Goal: Entertainment & Leisure: Consume media (video, audio)

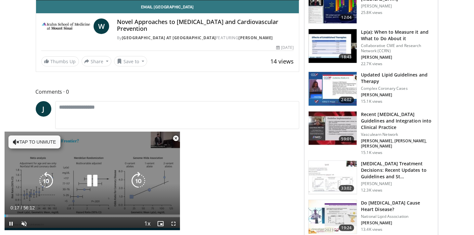
scroll to position [236, 0]
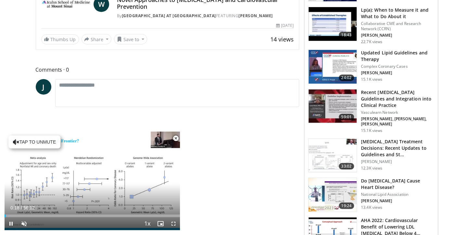
click at [175, 137] on span "Video Player" at bounding box center [175, 138] width 13 height 13
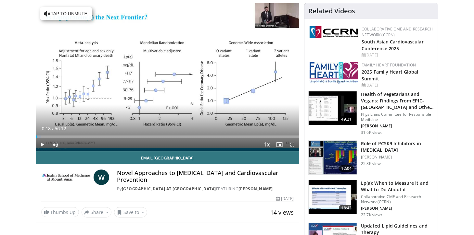
scroll to position [58, 0]
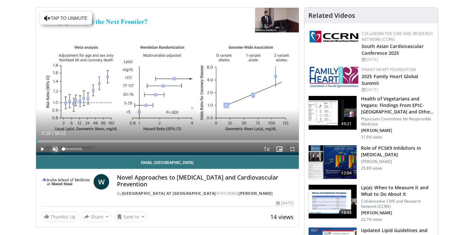
click at [55, 149] on span "Video Player" at bounding box center [55, 149] width 13 height 13
click at [43, 150] on span "Video Player" at bounding box center [42, 149] width 13 height 13
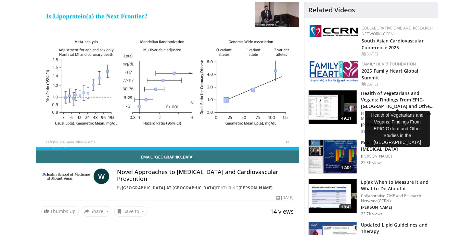
scroll to position [29, 0]
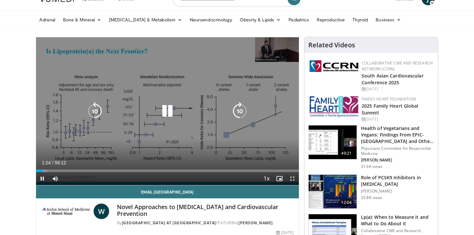
click at [242, 135] on div "10 seconds Tap to unmute" at bounding box center [167, 111] width 263 height 148
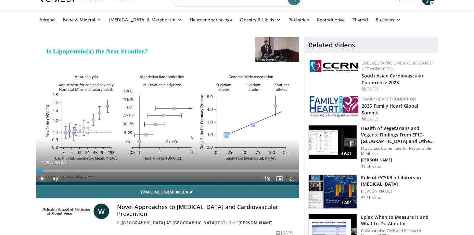
click at [42, 177] on span "Video Player" at bounding box center [42, 178] width 13 height 13
click at [43, 178] on span "Video Player" at bounding box center [42, 178] width 13 height 13
